Goal: Information Seeking & Learning: Understand process/instructions

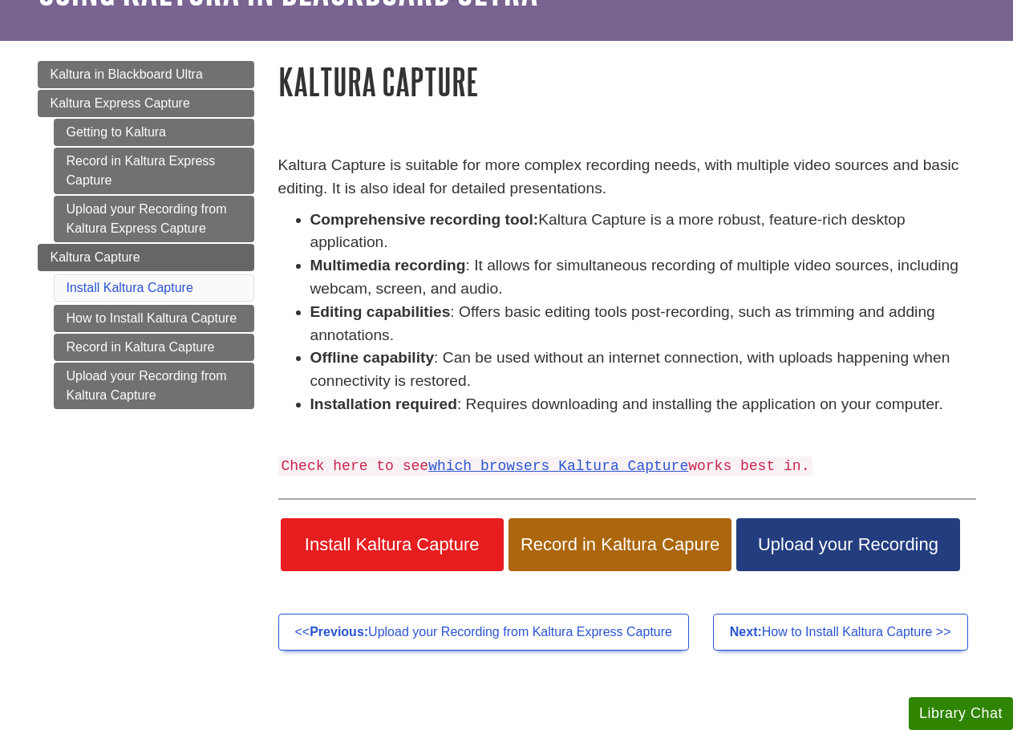
scroll to position [160, 0]
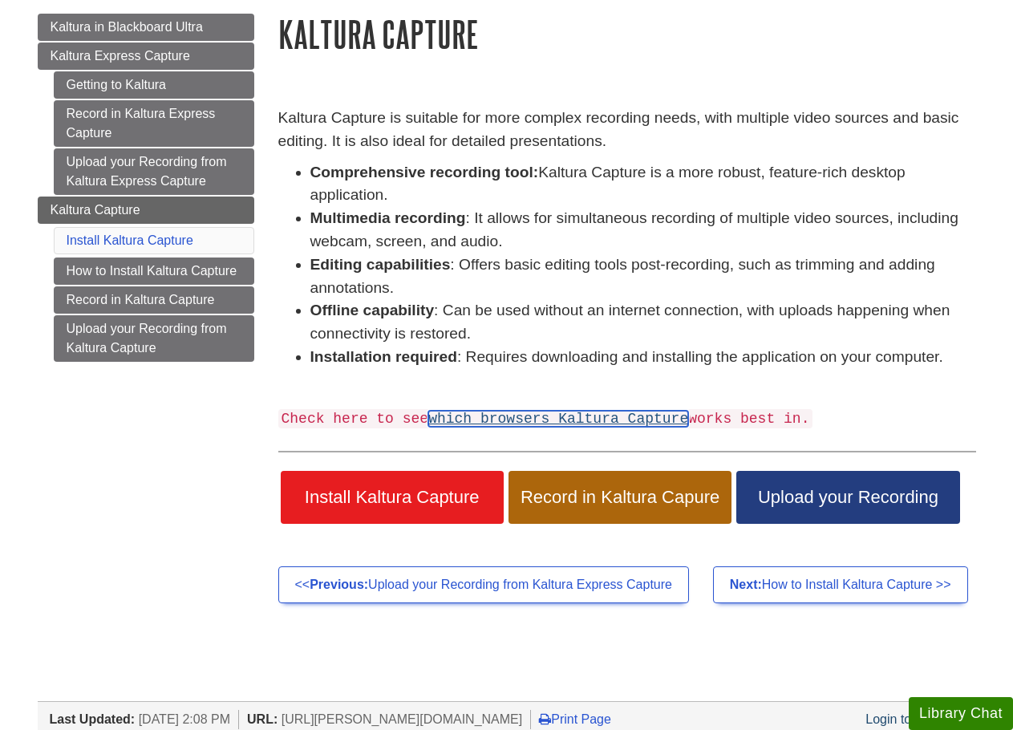
click at [561, 416] on link "which browsers Kaltura Capture" at bounding box center [558, 419] width 260 height 16
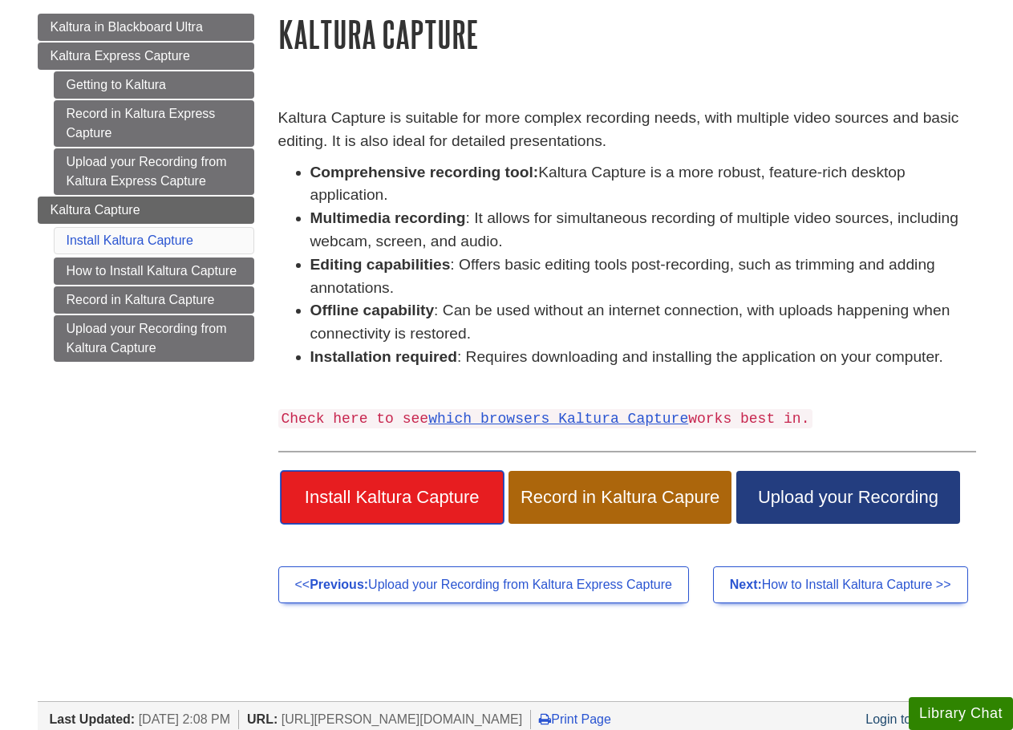
click at [412, 490] on span "Install Kaltura Capture" at bounding box center [392, 497] width 199 height 21
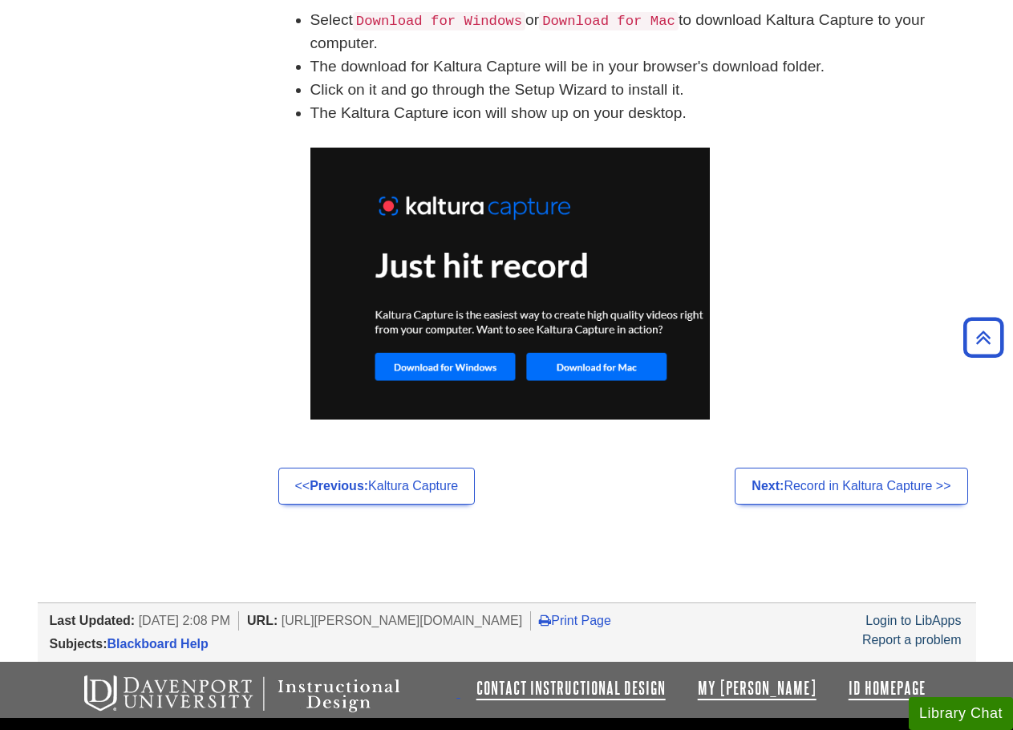
scroll to position [1204, 0]
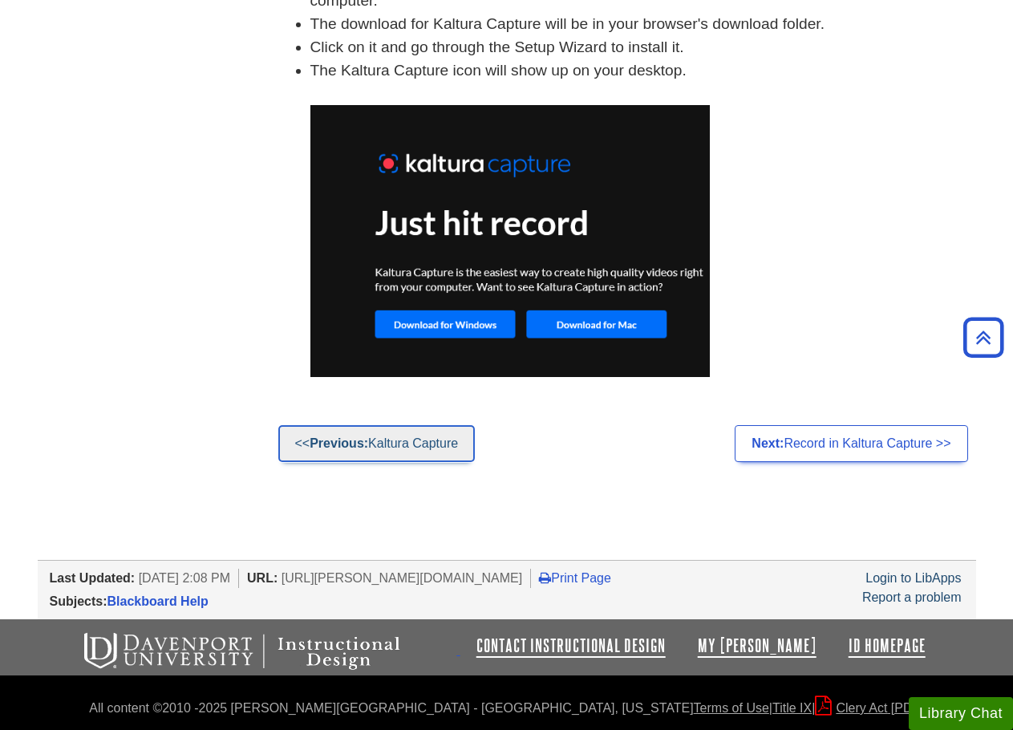
click at [415, 443] on link "<< Previous: Kaltura Capture" at bounding box center [376, 443] width 197 height 37
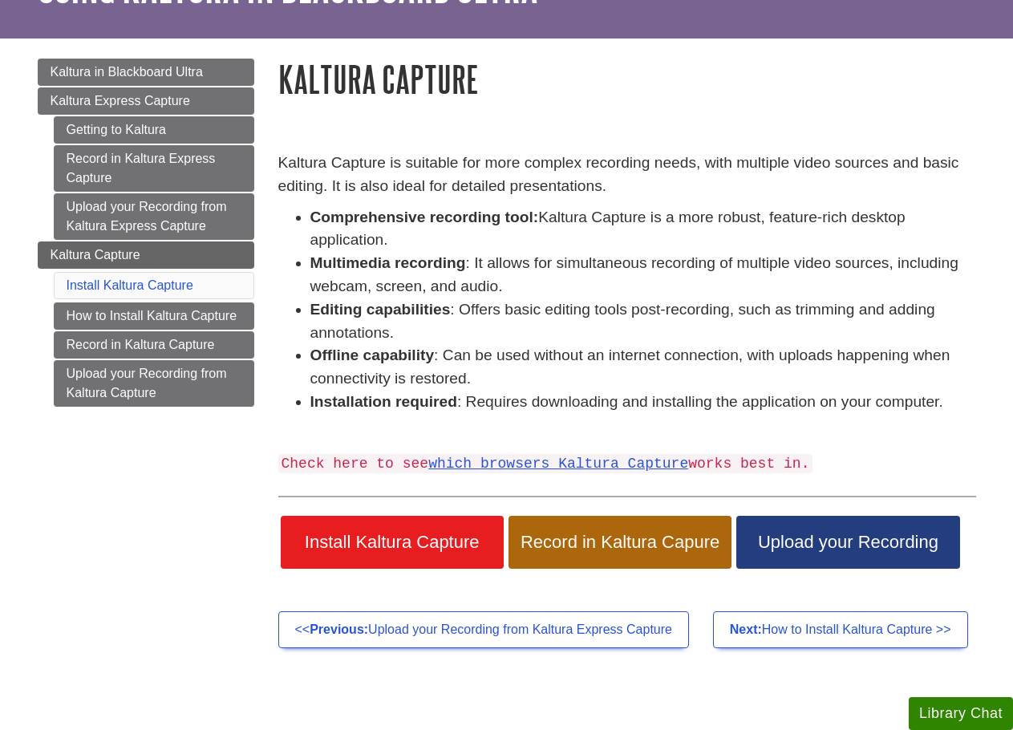
scroll to position [160, 0]
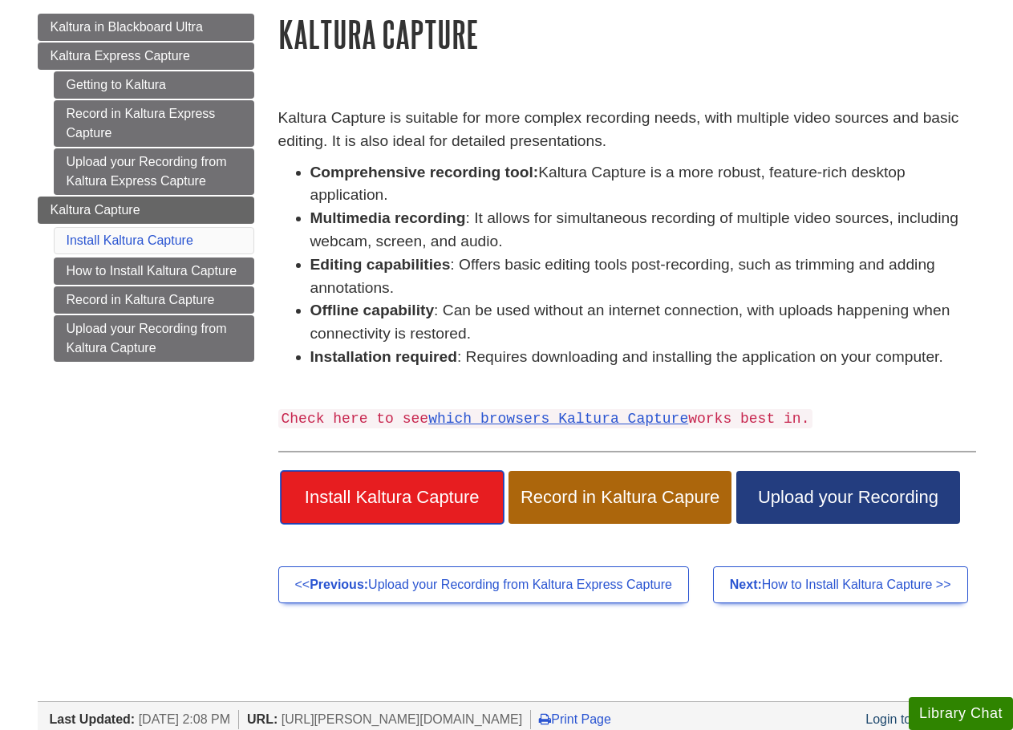
click at [459, 492] on span "Install Kaltura Capture" at bounding box center [392, 497] width 199 height 21
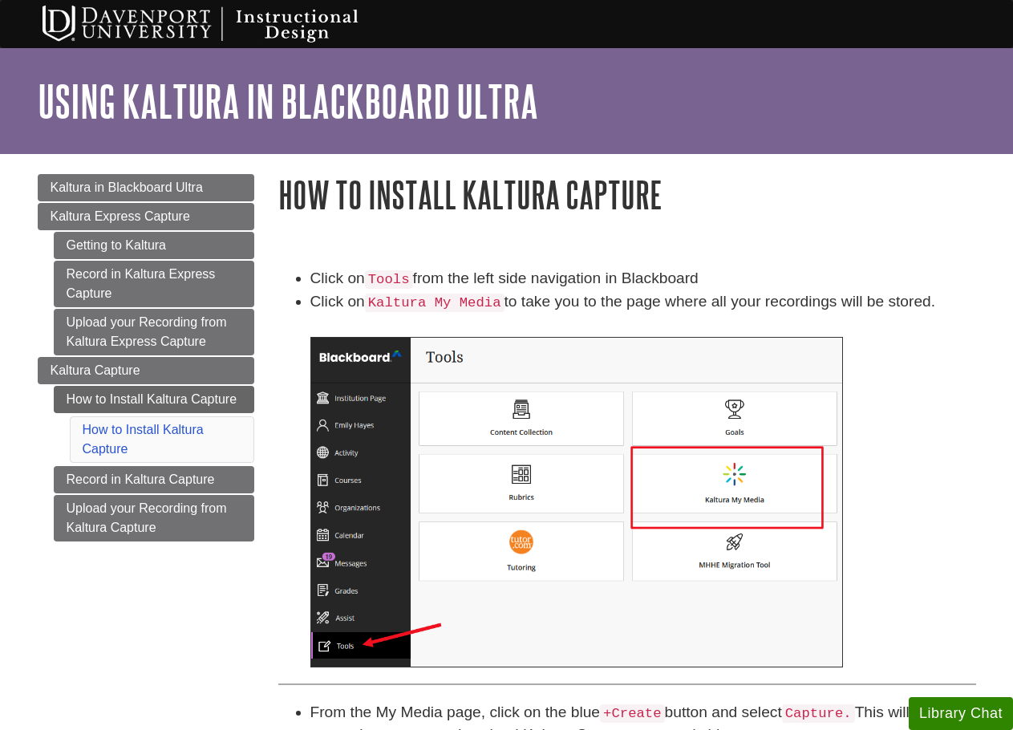
drag, startPoint x: 597, startPoint y: 95, endPoint x: 684, endPoint y: 100, distance: 87.6
click at [688, 100] on h1 "Using Kaltura in Blackboard Ultra" at bounding box center [507, 101] width 938 height 48
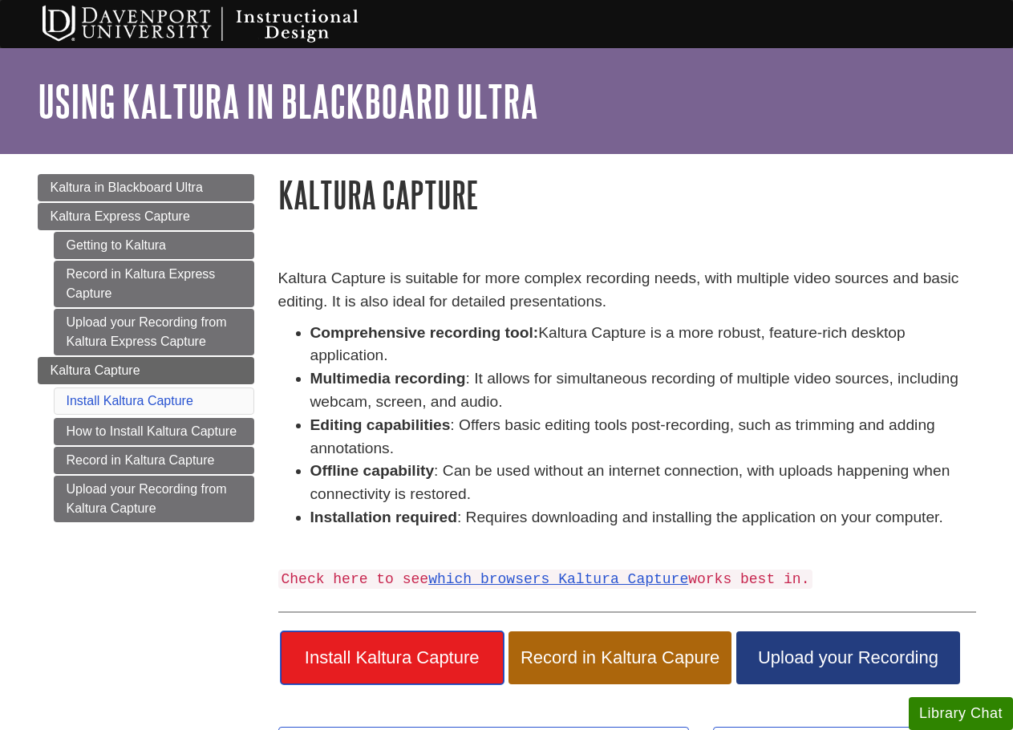
click at [415, 654] on span "Install Kaltura Capture" at bounding box center [392, 657] width 199 height 21
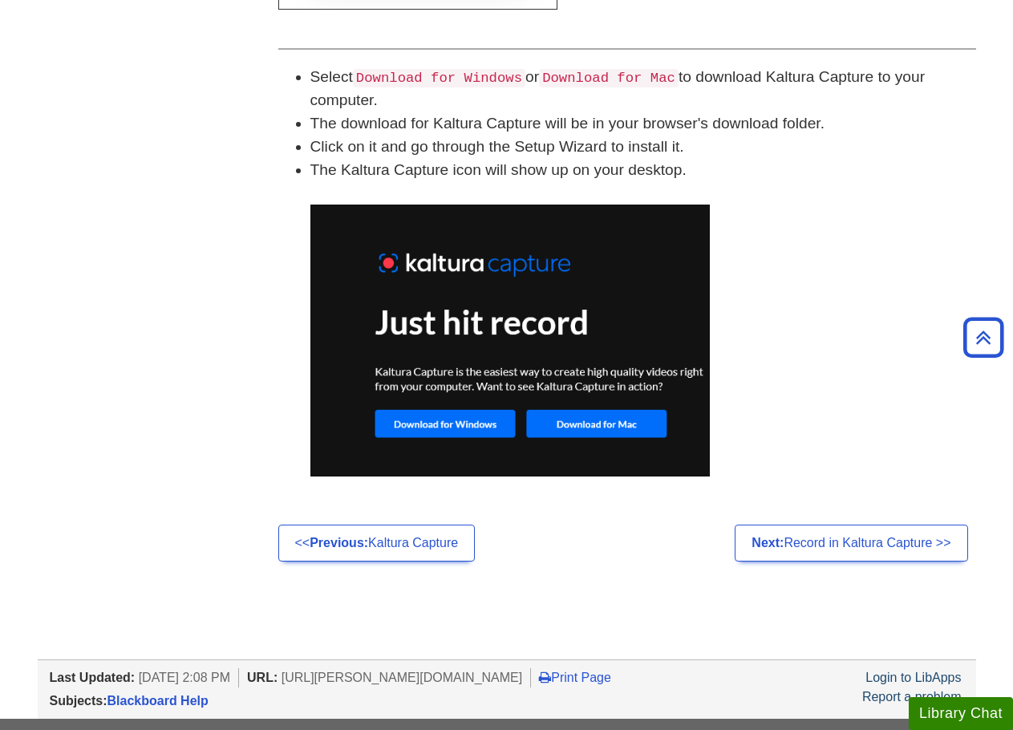
scroll to position [1123, 0]
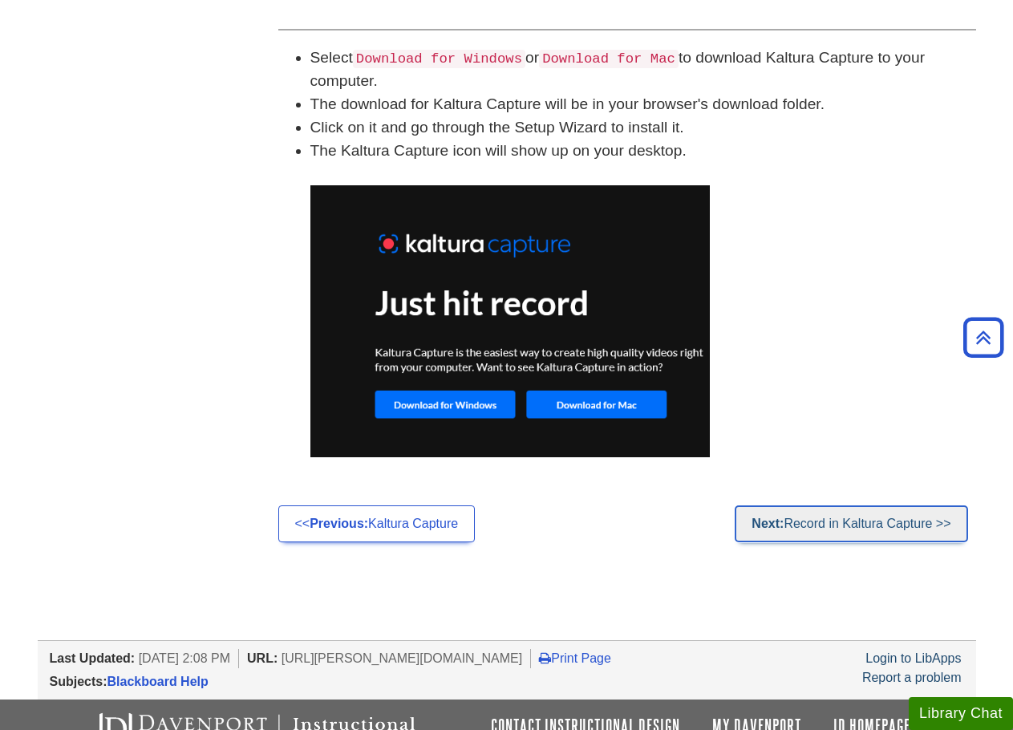
click at [868, 522] on link "Next: Record in Kaltura Capture >>" at bounding box center [851, 523] width 233 height 37
